Goal: Browse casually

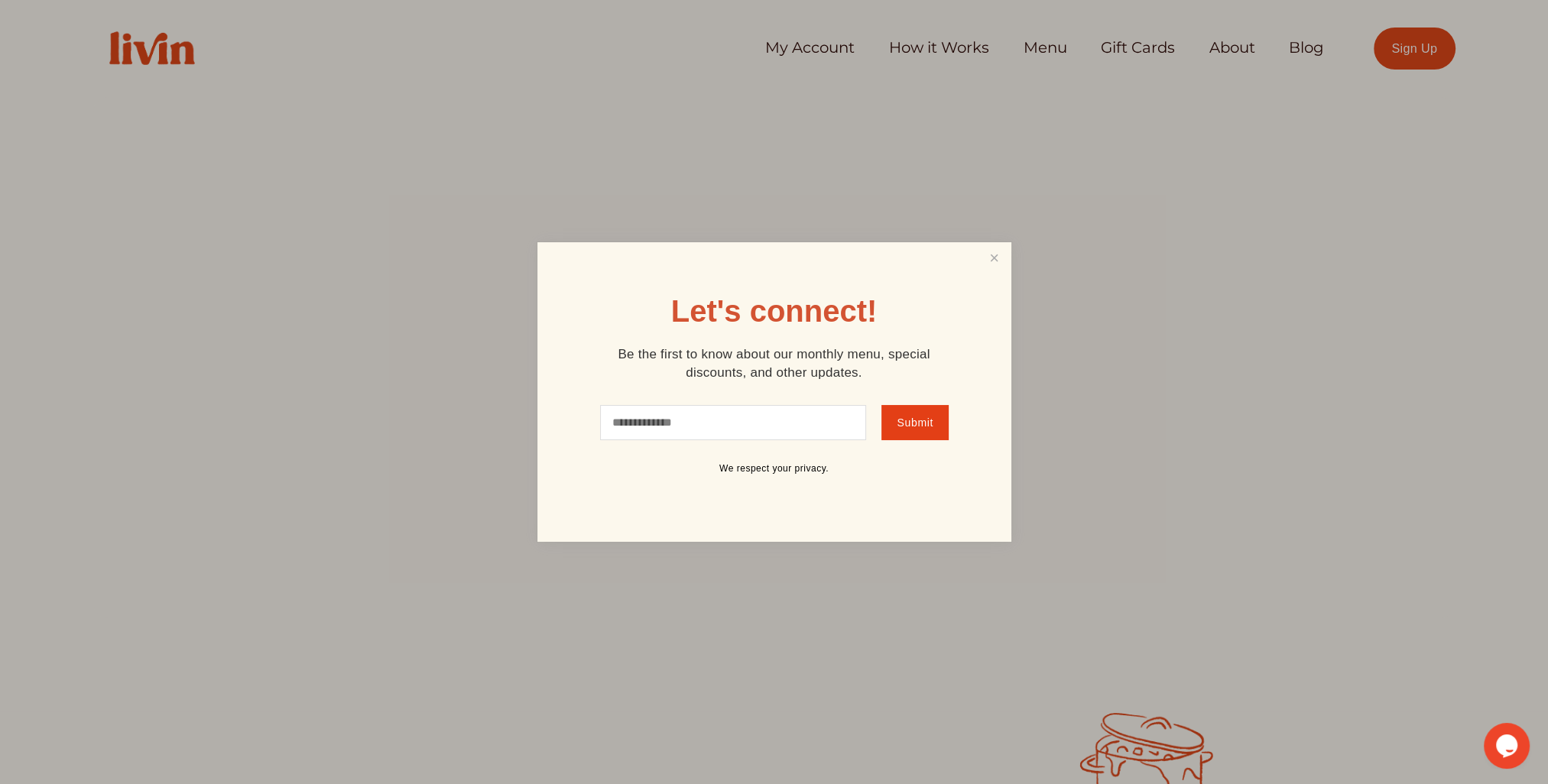
click at [983, 265] on link "Close" at bounding box center [994, 259] width 29 height 28
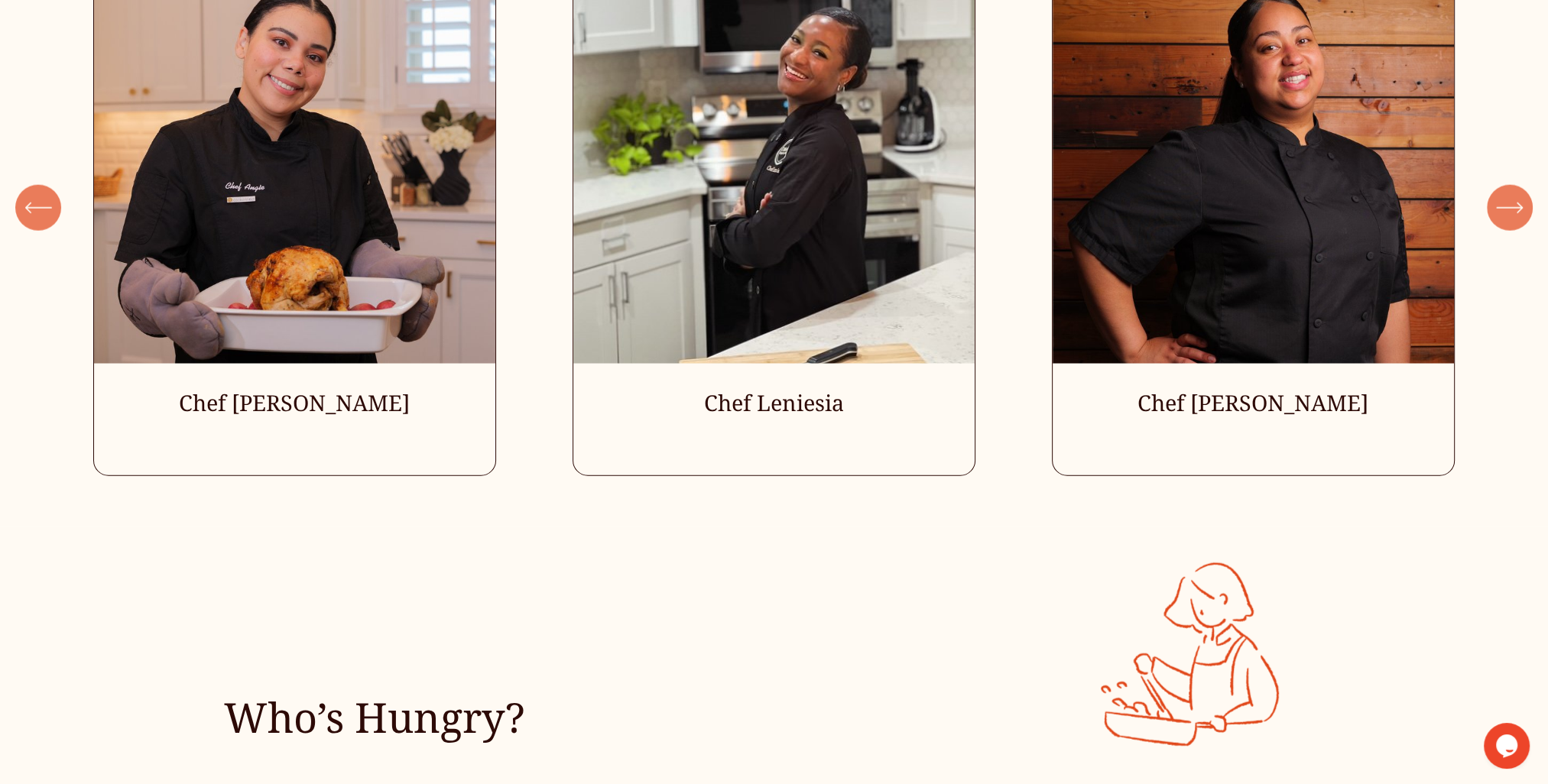
scroll to position [4850, 0]
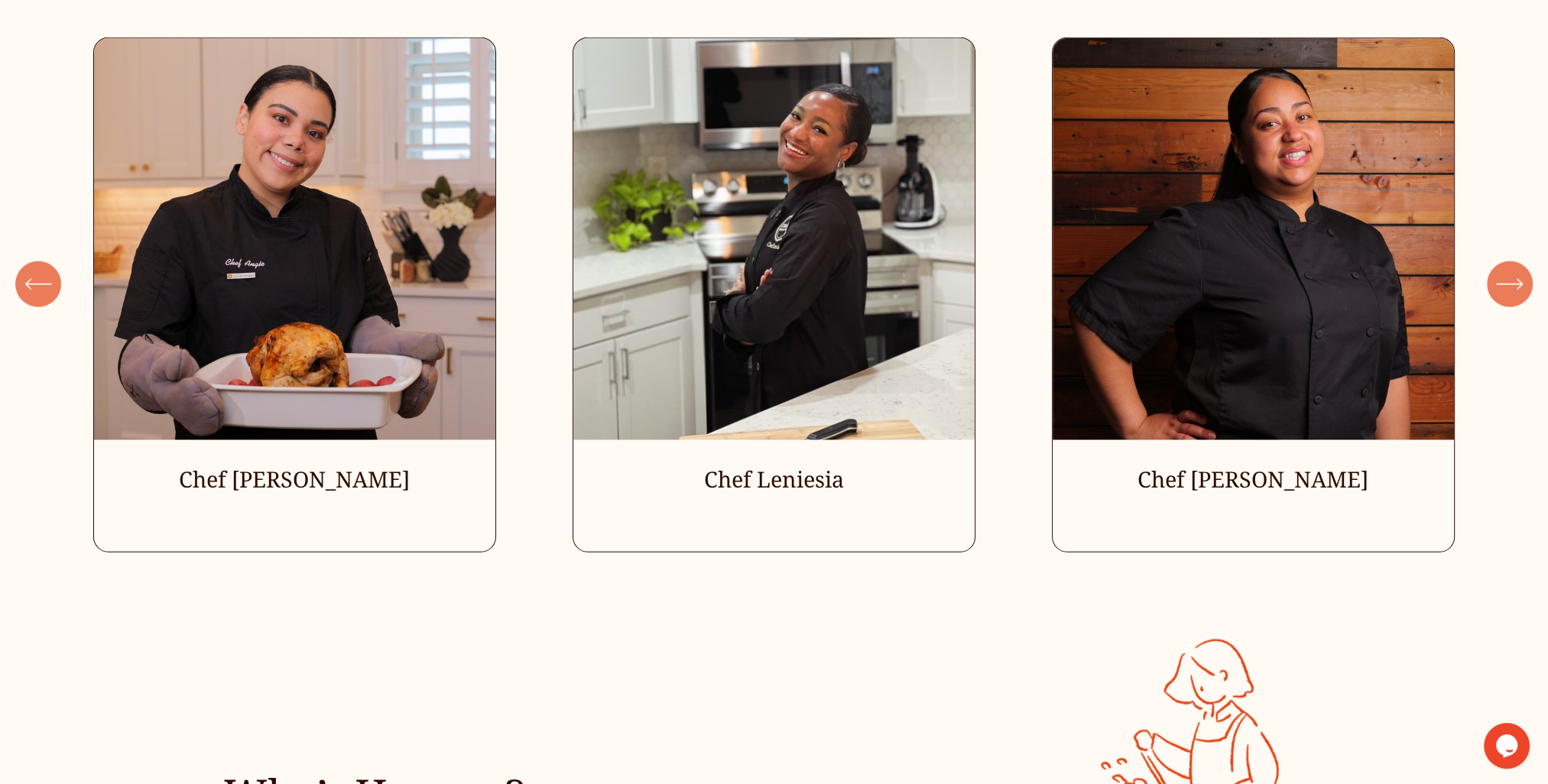
click at [864, 291] on ul "Chef [PERSON_NAME] Chef Leniesia" at bounding box center [774, 295] width 1362 height 515
click at [759, 228] on ul "Chef [PERSON_NAME] Chef Leniesia" at bounding box center [774, 295] width 1362 height 515
click at [783, 501] on ul "Chef [PERSON_NAME] Chef Leniesia" at bounding box center [774, 295] width 1362 height 515
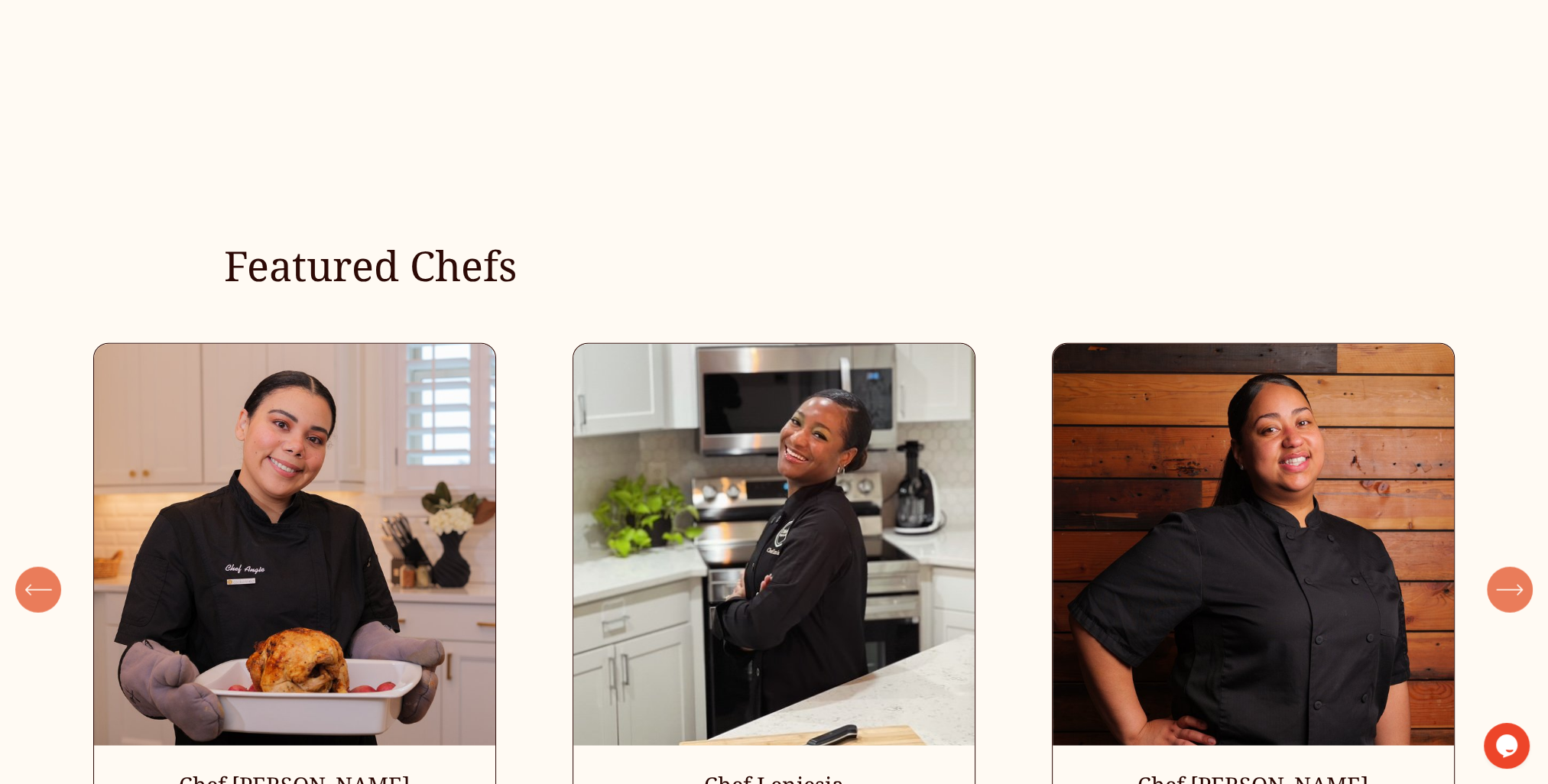
click at [1509, 599] on icon "\a \a \a Next\a \a" at bounding box center [1509, 590] width 28 height 28
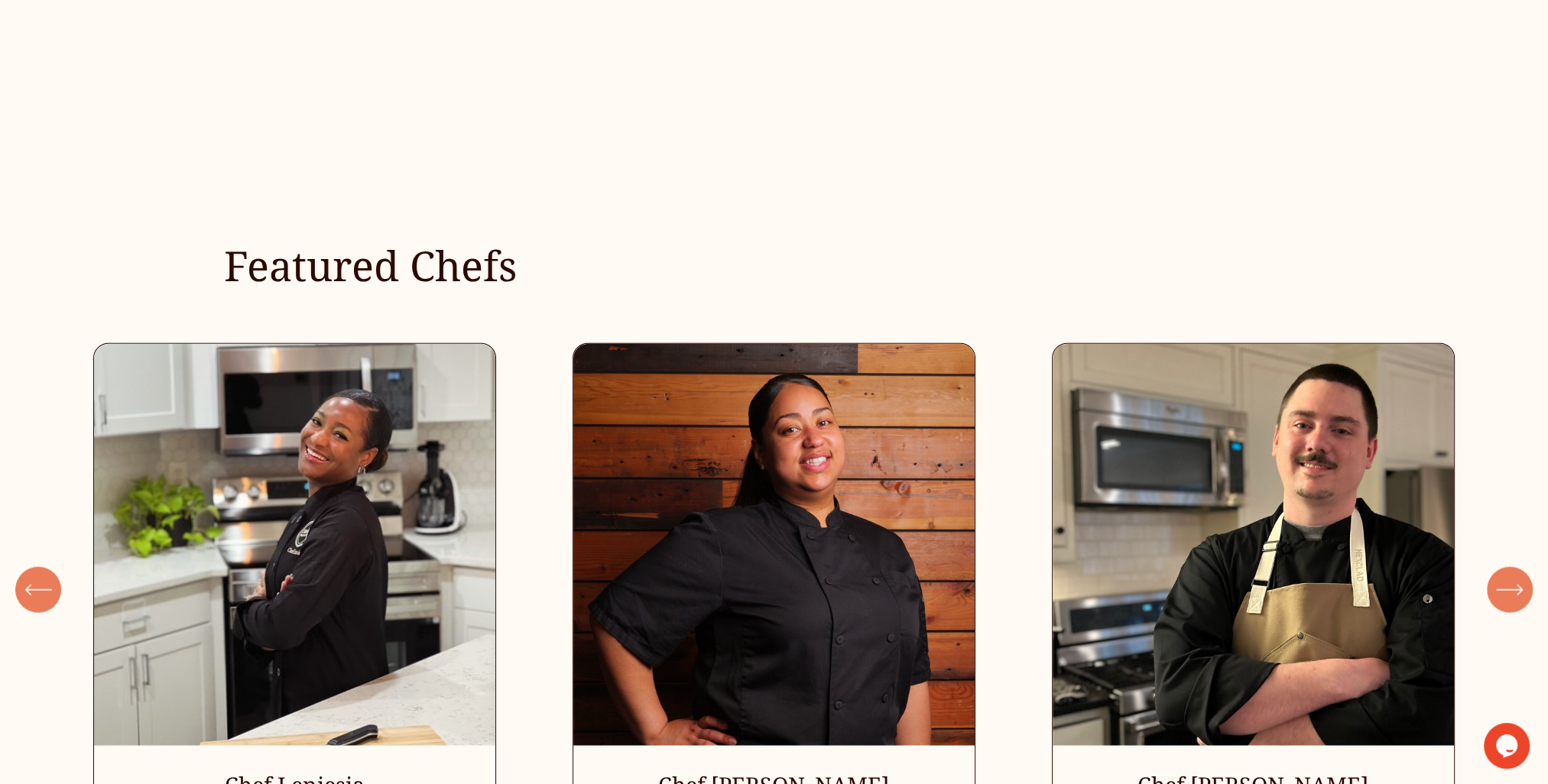
click at [1509, 599] on icon "\a \a \a Next\a \a" at bounding box center [1509, 590] width 28 height 28
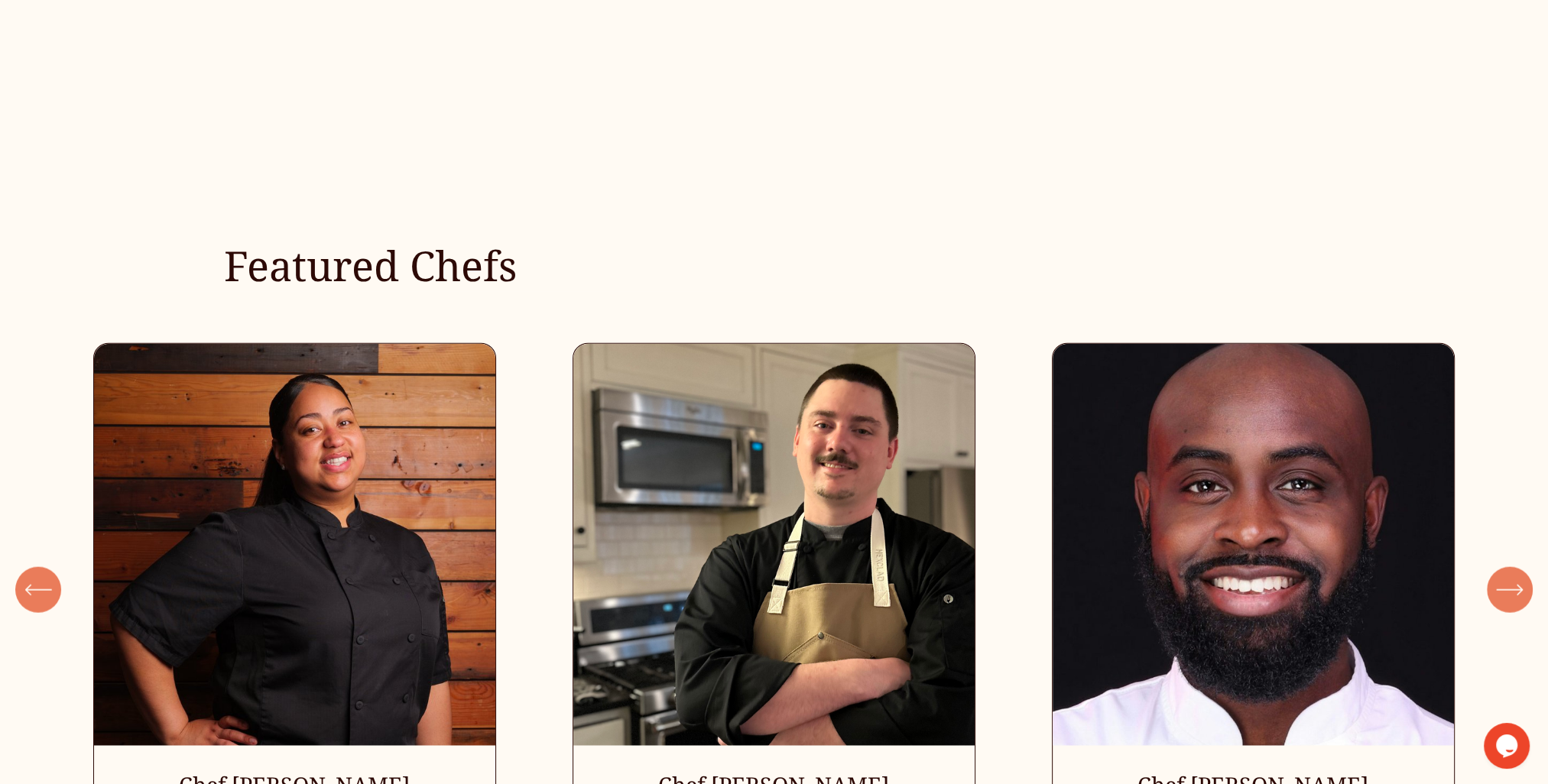
click at [1507, 597] on icon "\a \a \a Next\a \a" at bounding box center [1509, 590] width 28 height 28
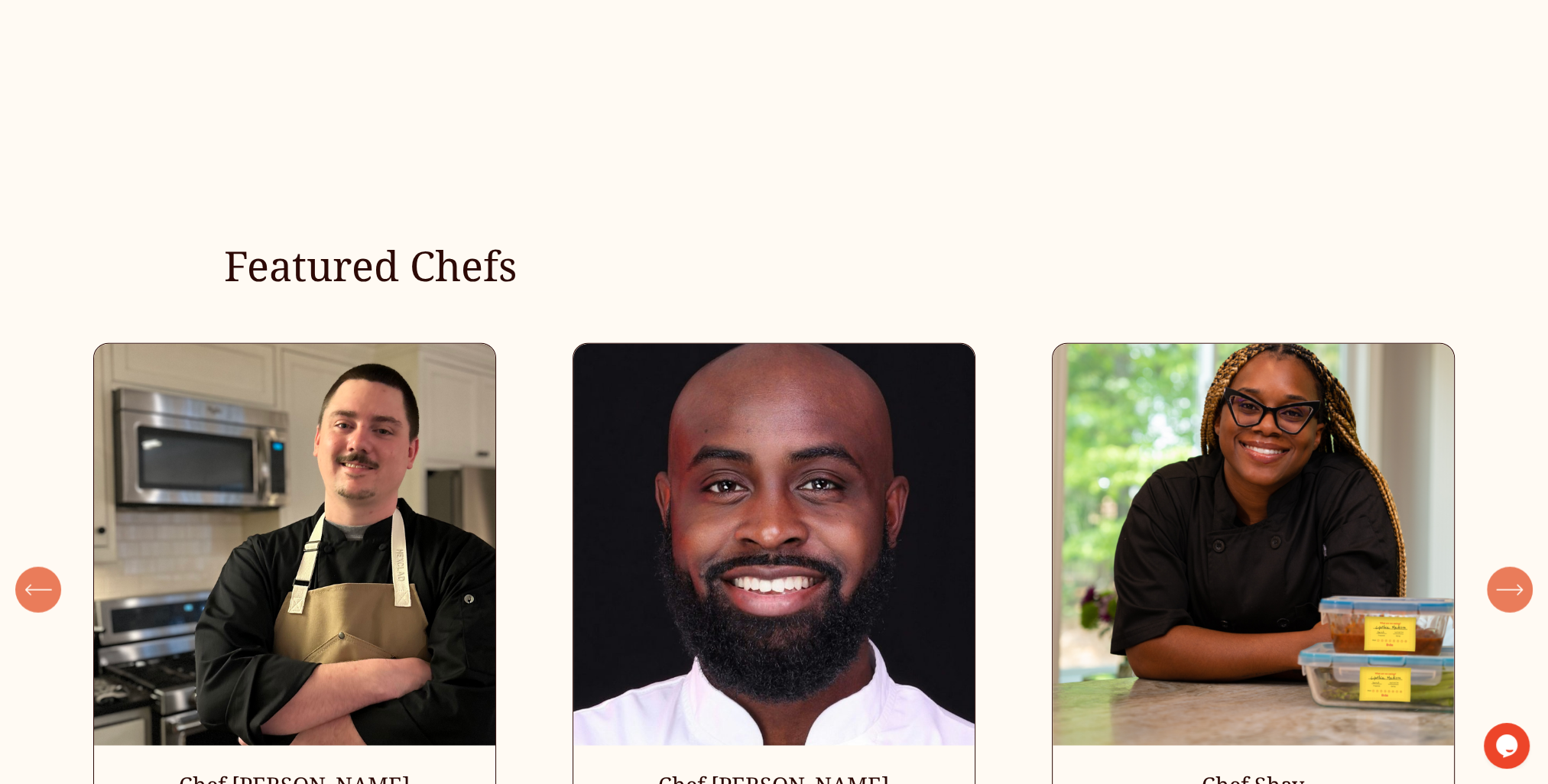
click at [1507, 601] on icon "\a \a \a Next\a \a" at bounding box center [1509, 590] width 28 height 28
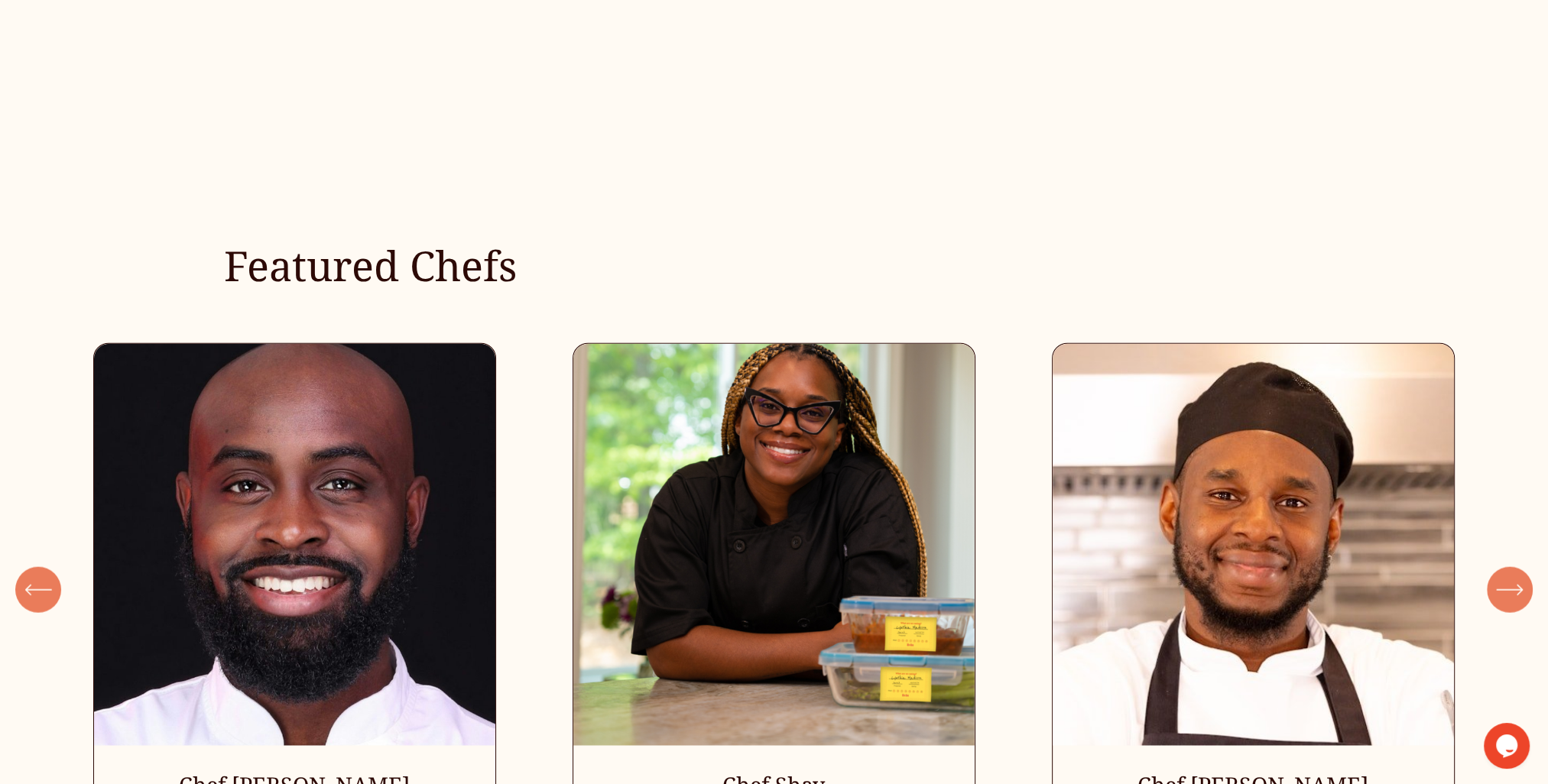
click at [1507, 601] on icon "\a \a \a Next\a \a" at bounding box center [1509, 590] width 28 height 28
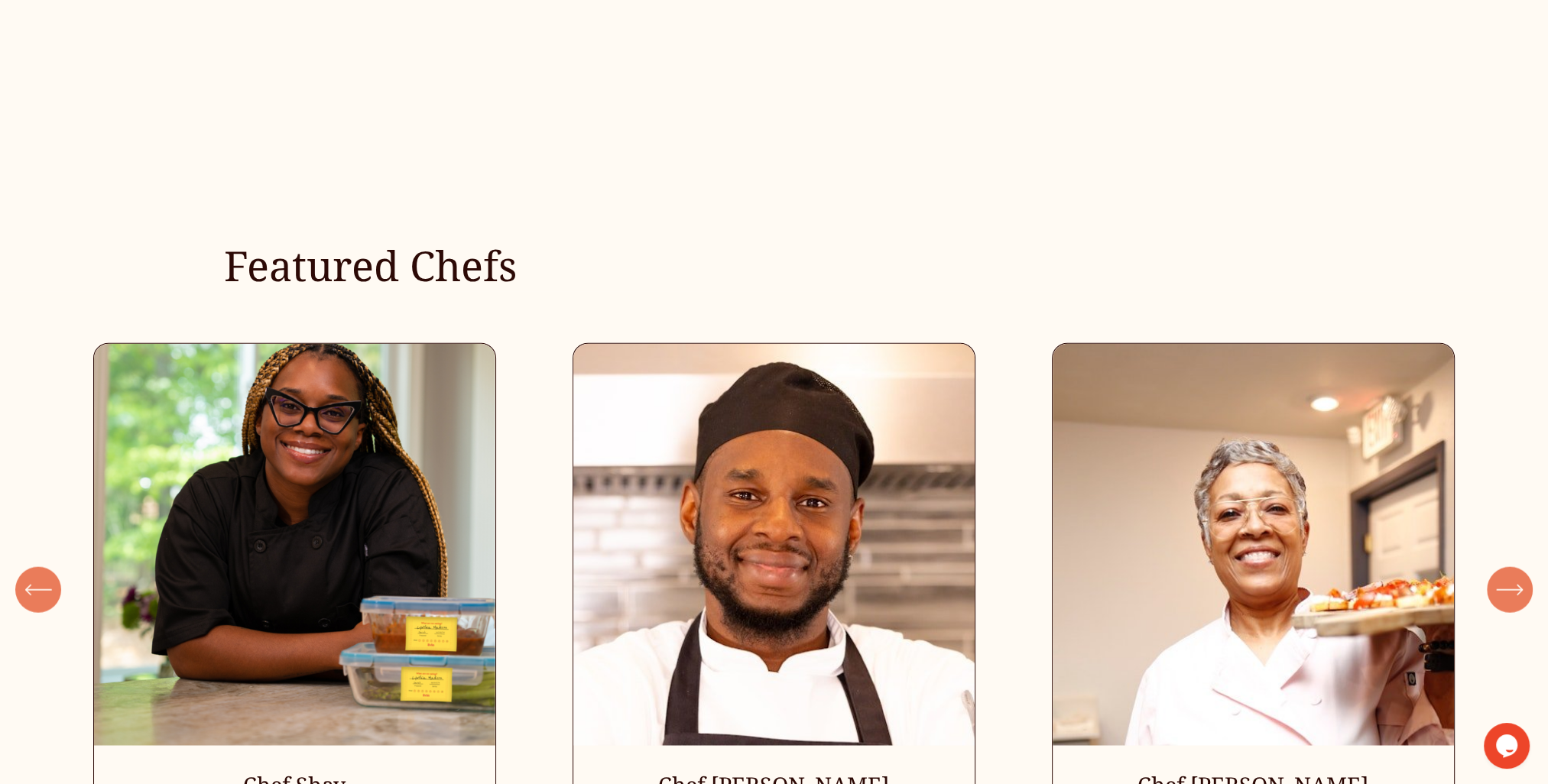
scroll to position [4698, 0]
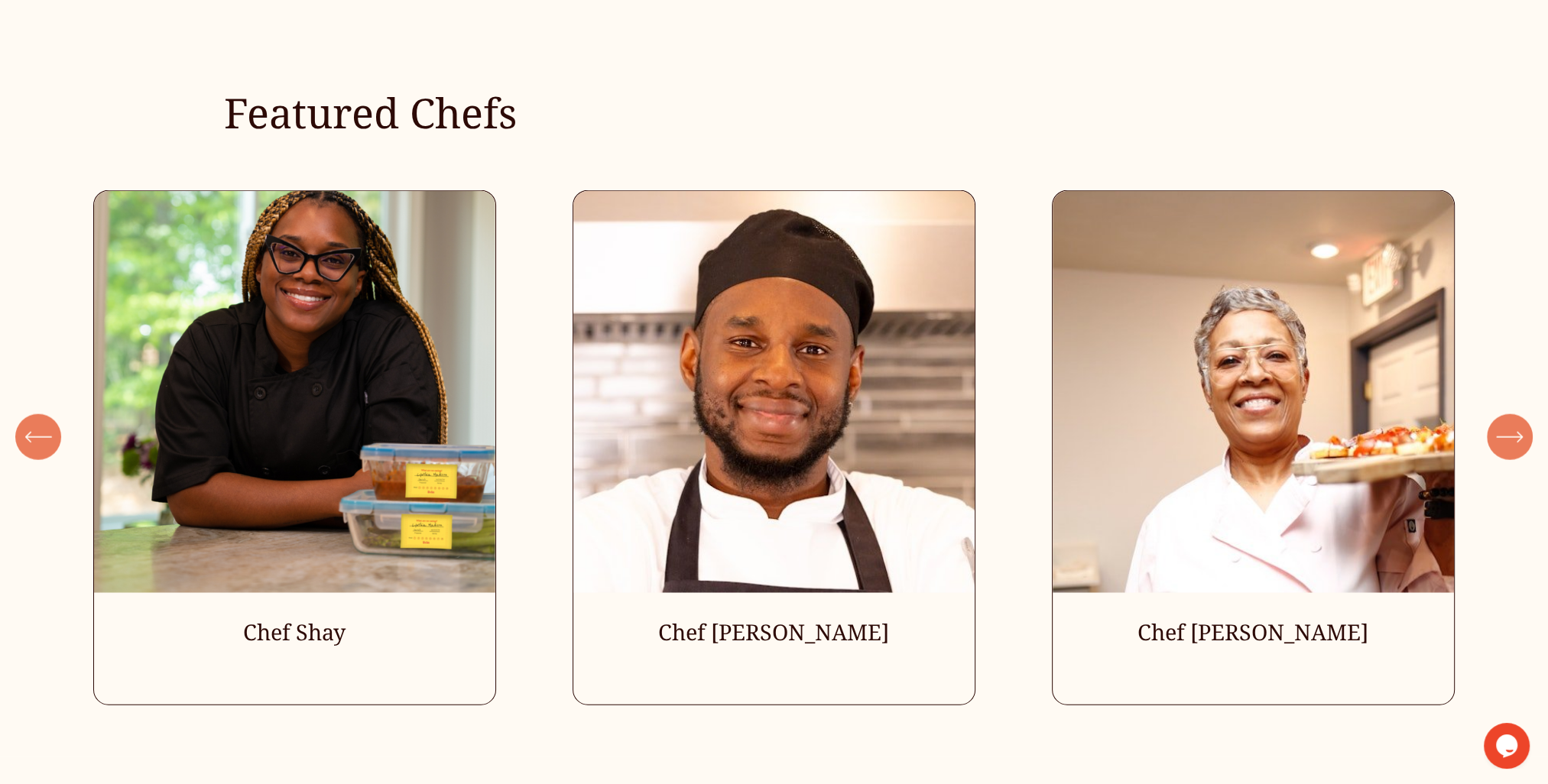
click at [1507, 451] on icon "\a \a \a Next\a \a" at bounding box center [1509, 437] width 28 height 28
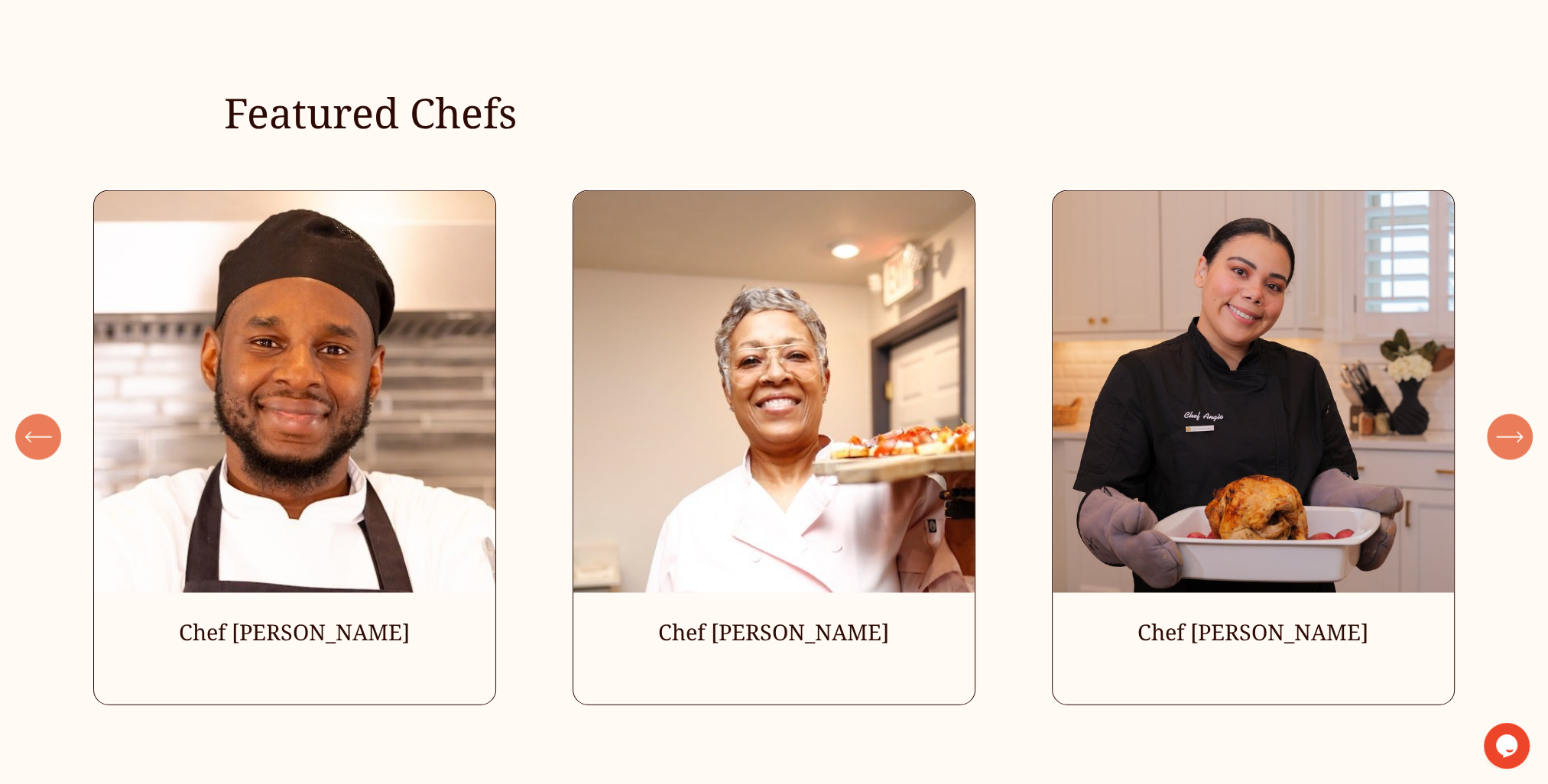
click at [1502, 451] on icon "\a \a \a Next\a \a" at bounding box center [1509, 437] width 28 height 28
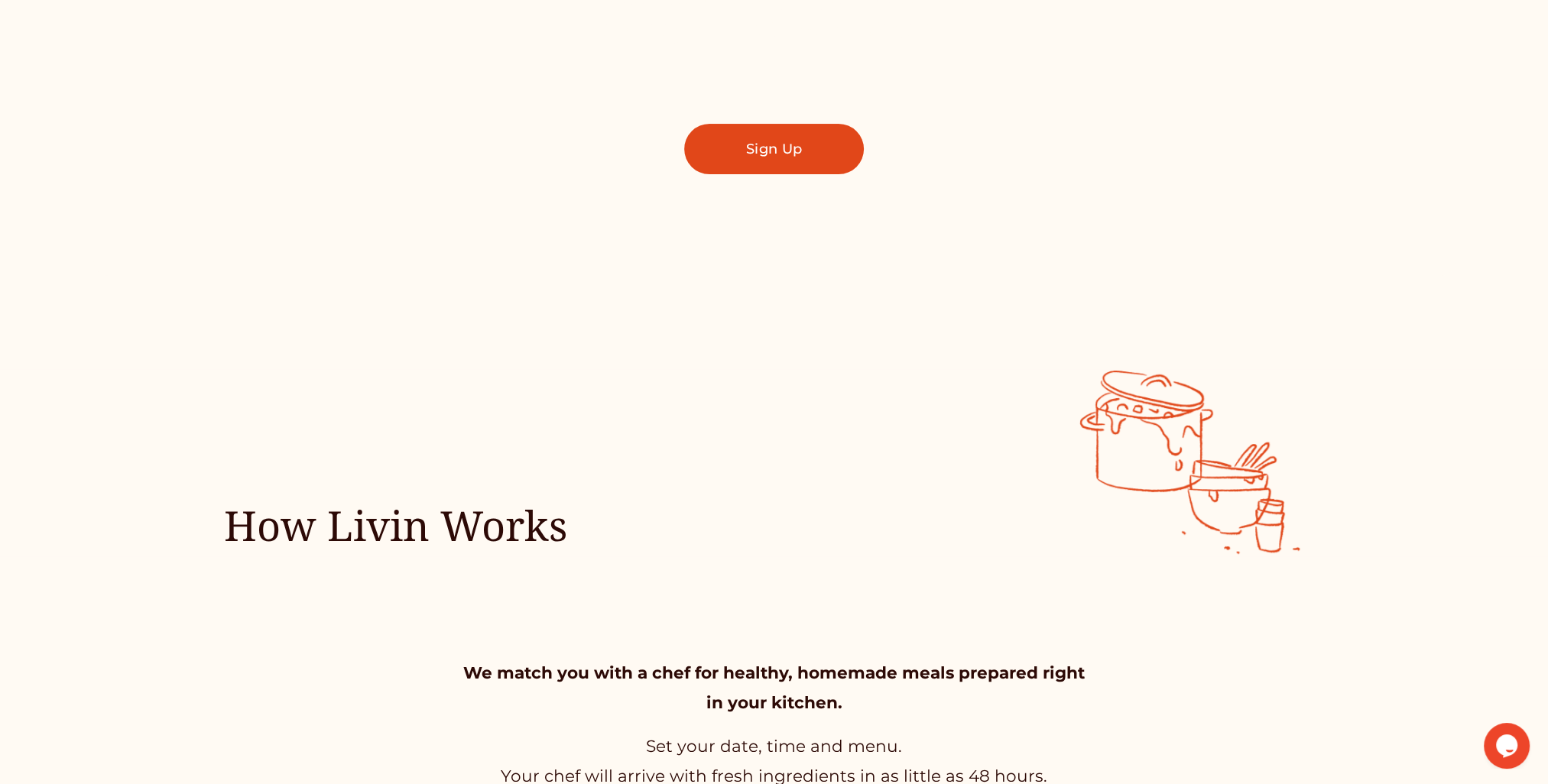
scroll to position [37, 0]
